Goal: Task Accomplishment & Management: Use online tool/utility

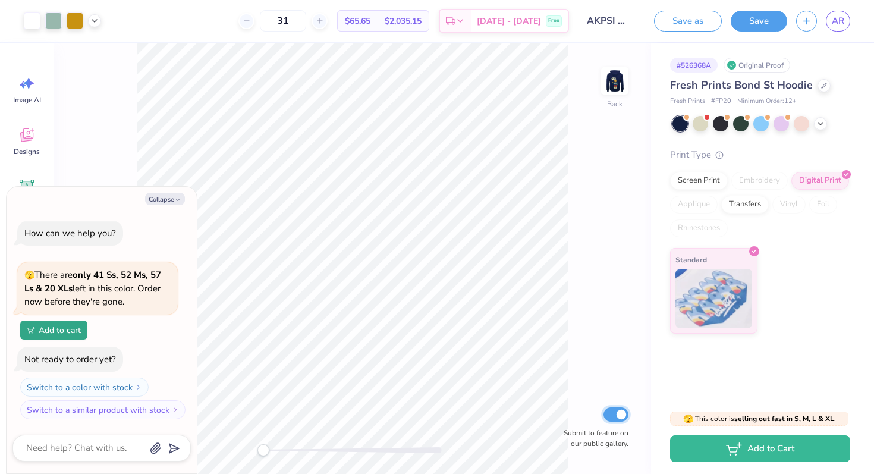
click at [617, 413] on input "Submit to feature on our public gallery." at bounding box center [616, 414] width 25 height 14
checkbox input "false"
click at [702, 379] on div "# 526368A Original Proof Fresh Prints Bond St Hoodie Fresh Prints # FP20 Minimu…" at bounding box center [762, 221] width 223 height 356
click at [714, 180] on div "Screen Print" at bounding box center [699, 179] width 58 height 18
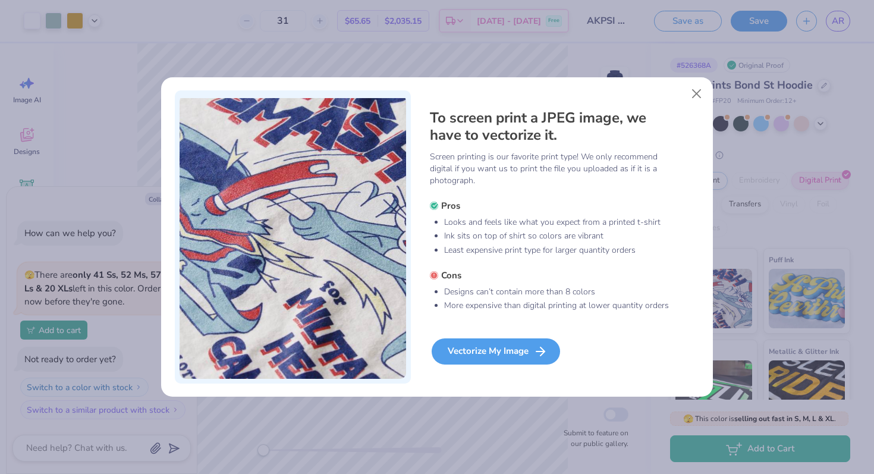
click at [497, 354] on div "Vectorize My Image" at bounding box center [496, 351] width 128 height 26
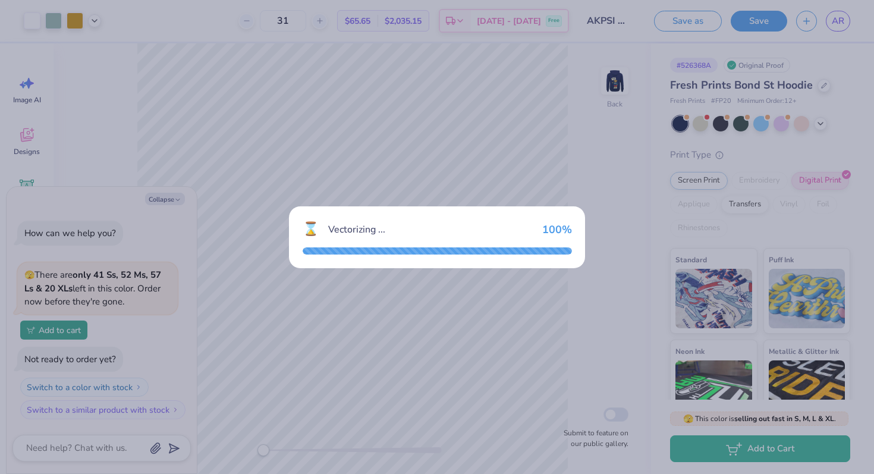
scroll to position [29, 0]
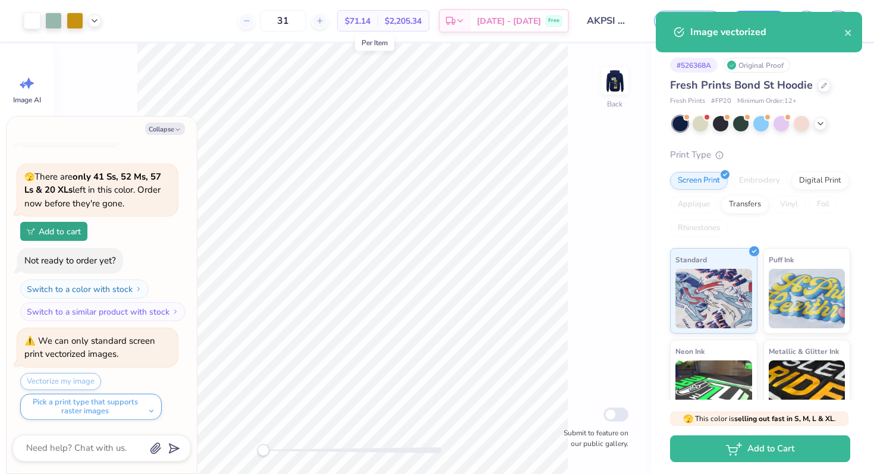
click at [371, 23] on span "$71.14" at bounding box center [358, 21] width 26 height 12
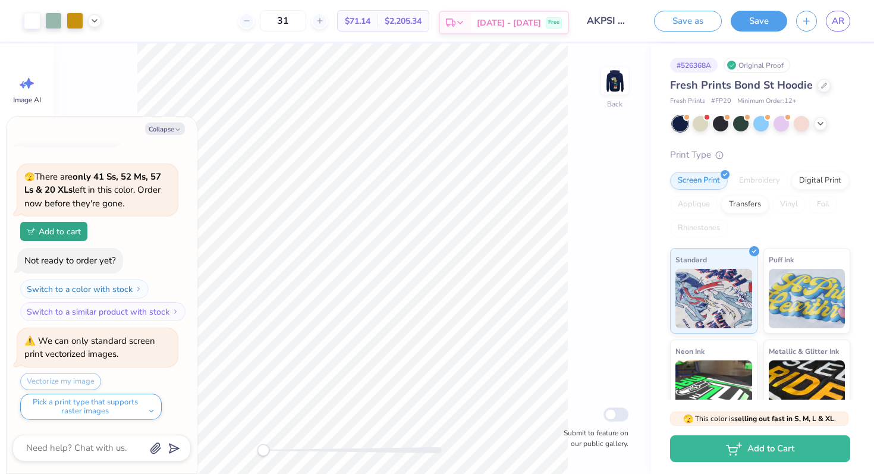
click at [465, 18] on icon at bounding box center [461, 23] width 10 height 10
click at [745, 208] on div "Transfers" at bounding box center [745, 203] width 48 height 18
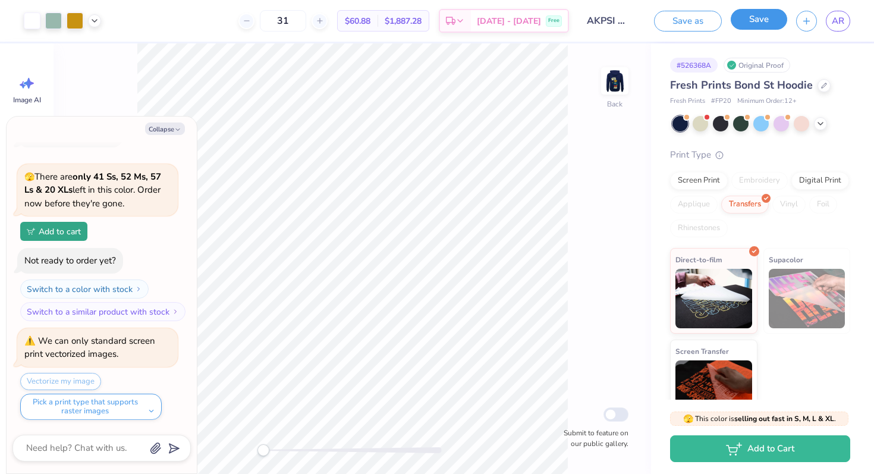
click at [768, 26] on button "Save" at bounding box center [759, 19] width 57 height 21
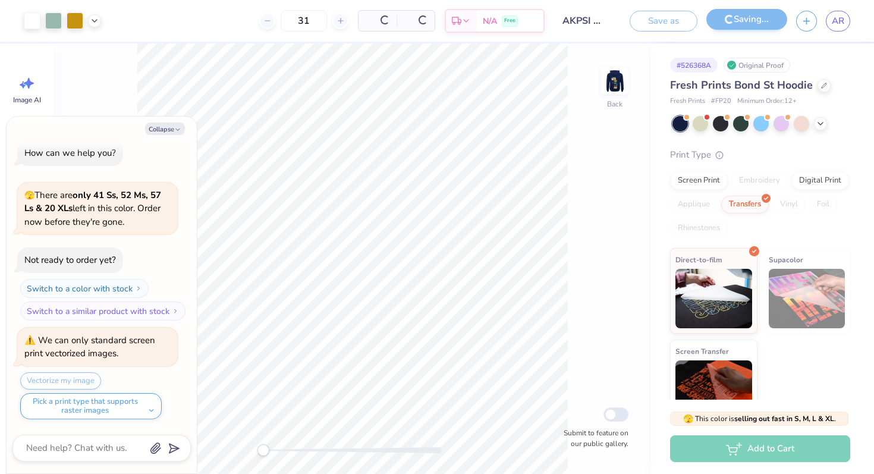
scroll to position [10, 0]
click at [835, 26] on span "AR" at bounding box center [838, 21] width 12 height 14
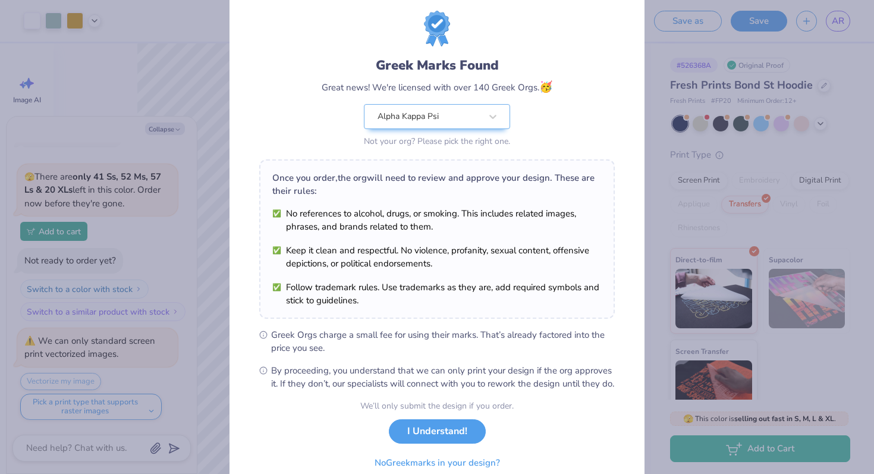
scroll to position [83, 0]
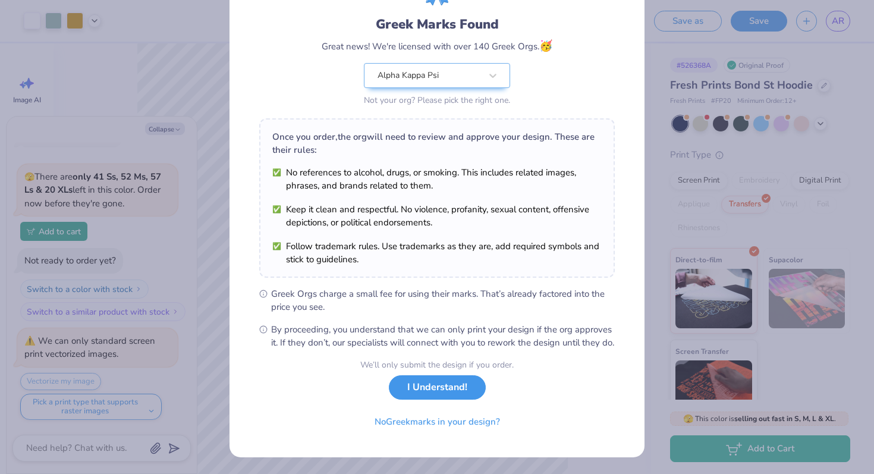
click at [437, 387] on button "I Understand!" at bounding box center [437, 387] width 97 height 24
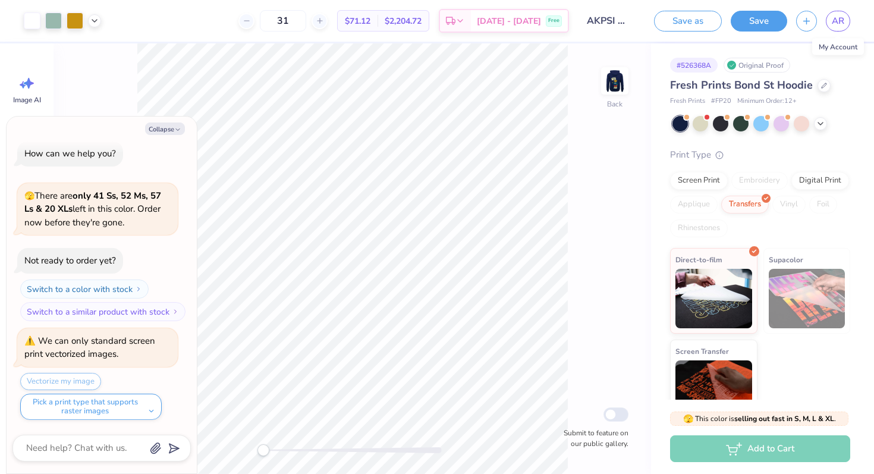
scroll to position [29, 0]
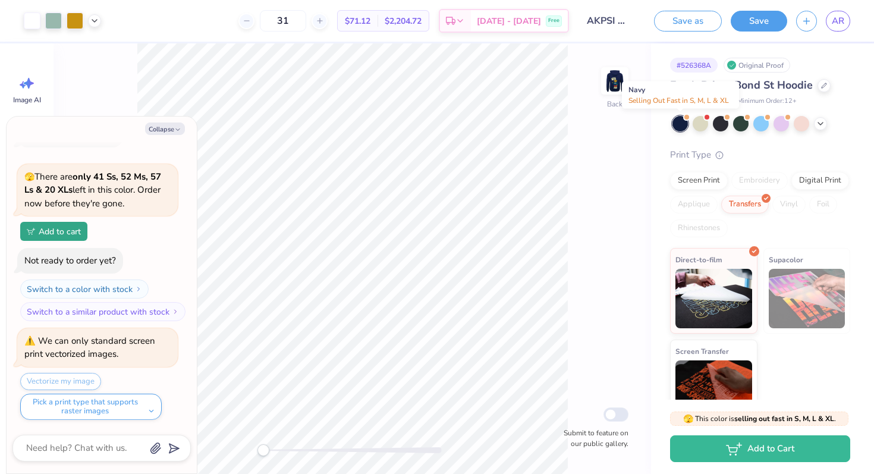
click at [681, 125] on div at bounding box center [680, 123] width 15 height 15
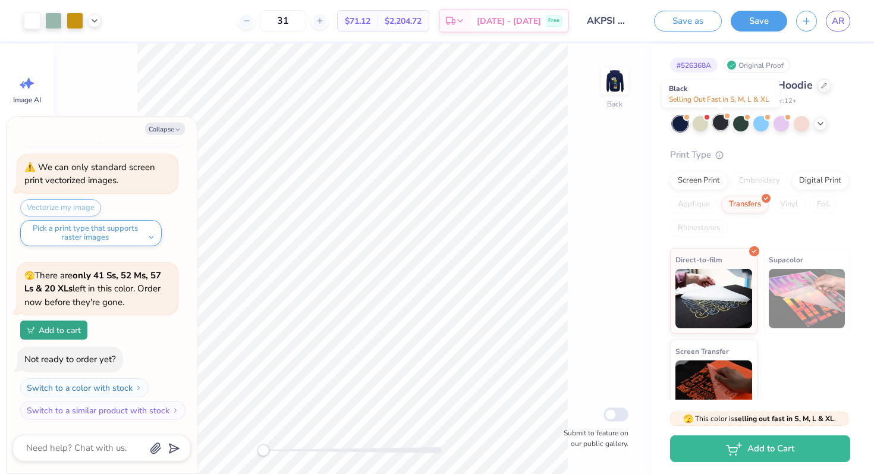
click at [720, 126] on div at bounding box center [720, 122] width 15 height 15
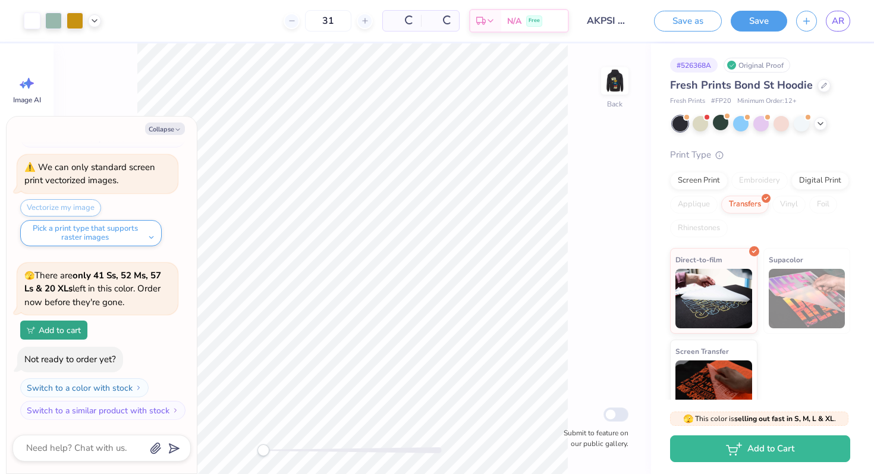
type textarea "x"
